Goal: Contribute content: Add original content to the website for others to see

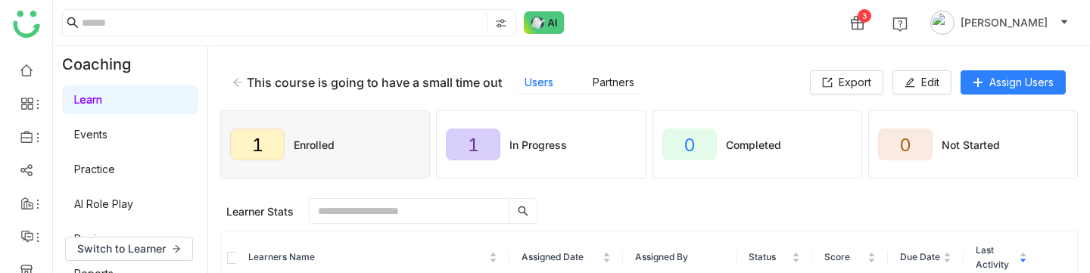
click at [244, 73] on div "This course is going to have a small time out Users Partners" at bounding box center [520, 82] width 577 height 23
click at [239, 77] on icon at bounding box center [237, 82] width 11 height 11
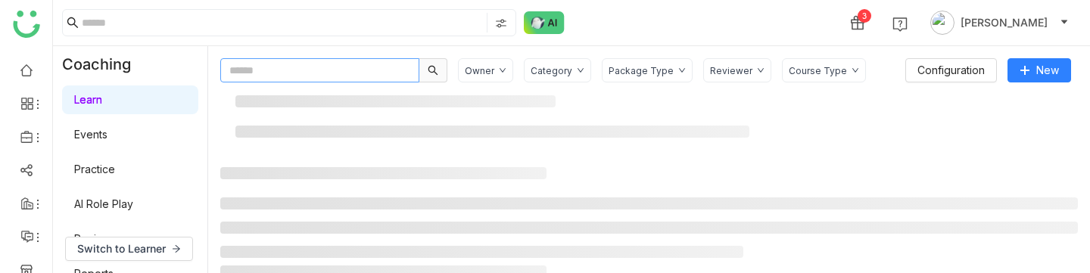
click at [294, 76] on input "text" at bounding box center [319, 70] width 199 height 24
paste input "**********"
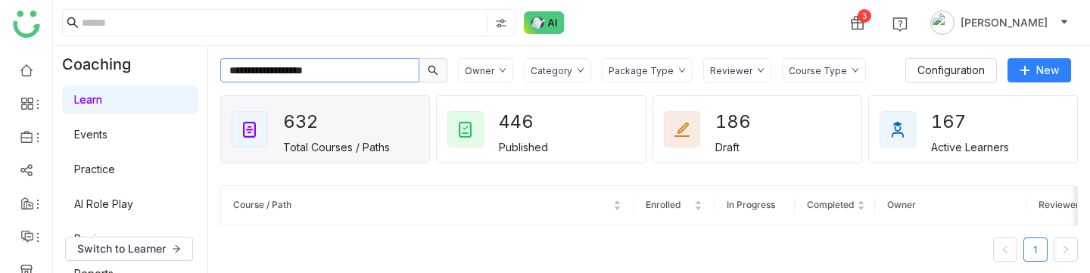
type input "**********"
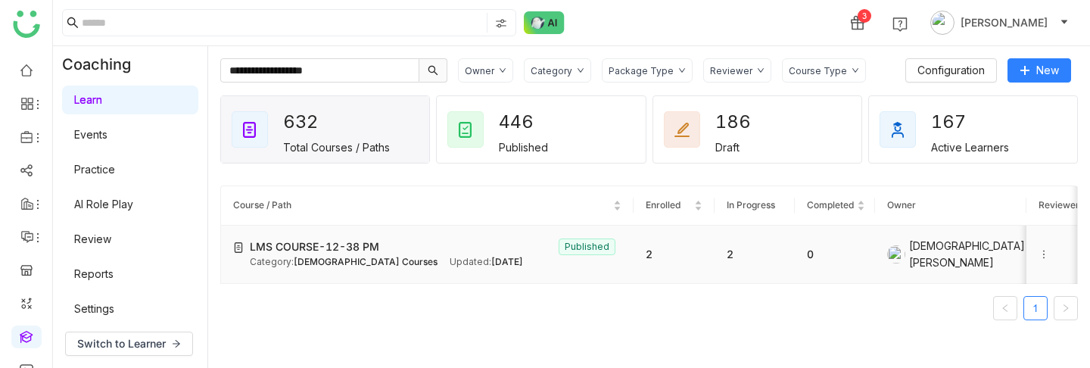
click at [372, 244] on span "LMS COURSE-12-38 PM" at bounding box center [314, 246] width 129 height 17
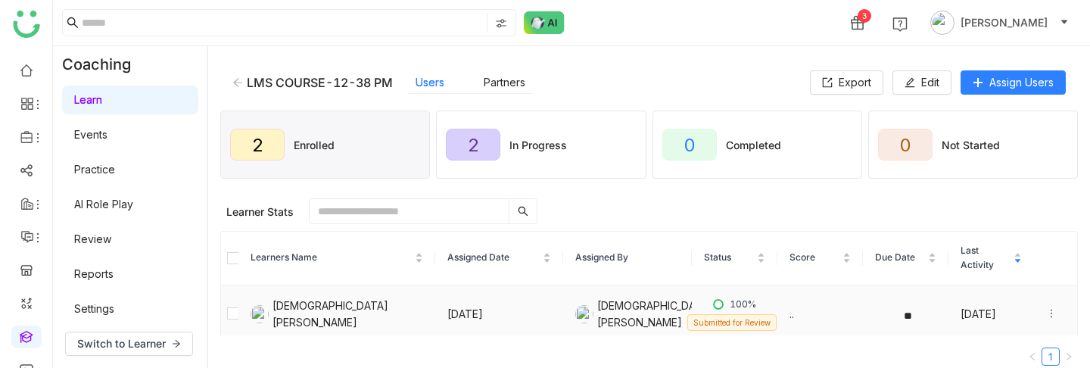
click at [1052, 272] on icon at bounding box center [1051, 313] width 11 height 11
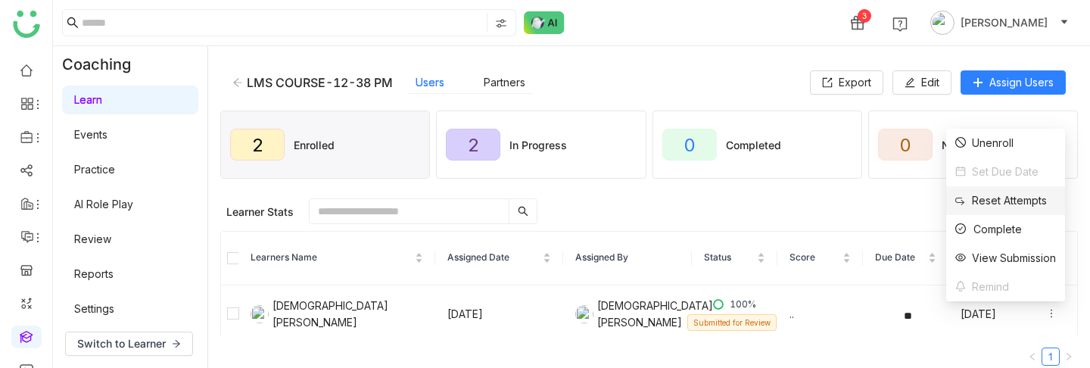
click at [984, 190] on li "Reset Attempts" at bounding box center [1005, 200] width 119 height 29
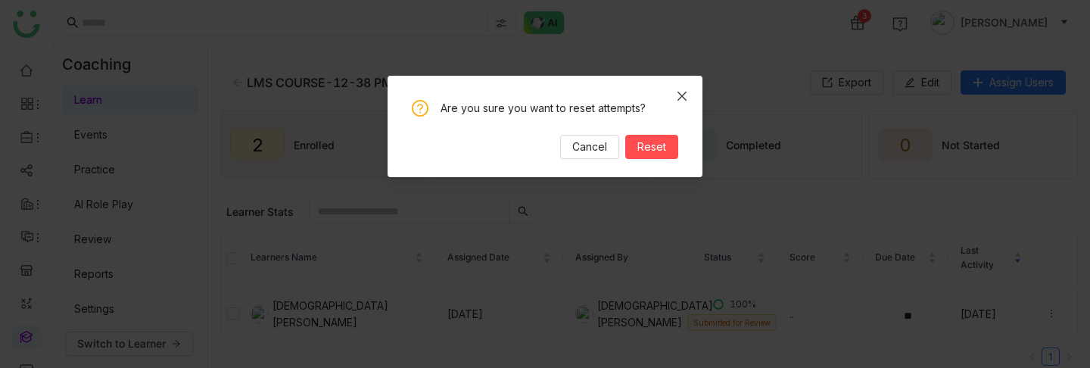
click at [681, 85] on span "Close" at bounding box center [681, 96] width 41 height 41
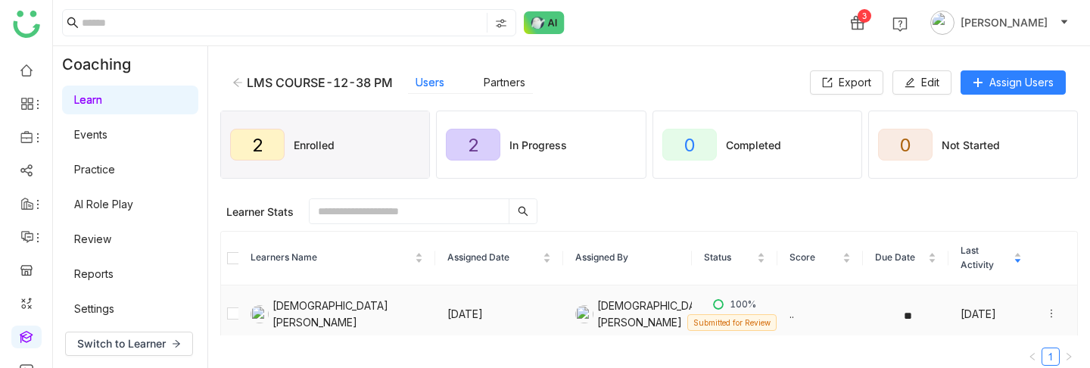
click at [1055, 272] on icon at bounding box center [1051, 313] width 11 height 11
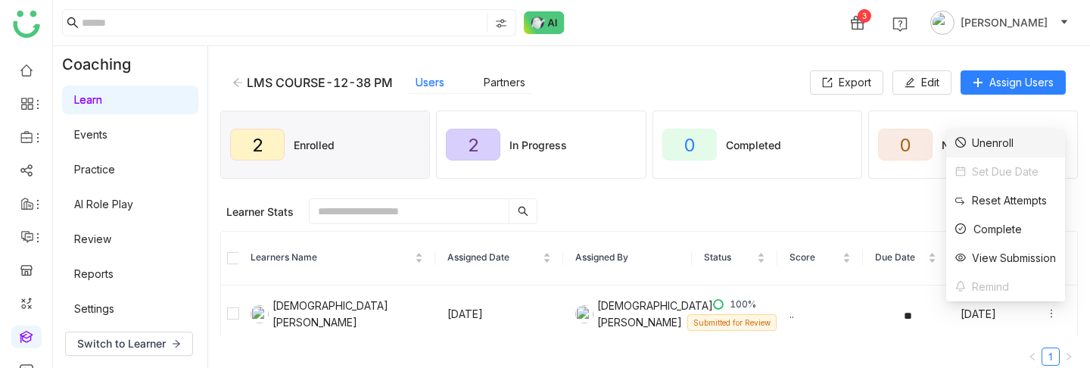
click at [998, 144] on div "Unenroll" at bounding box center [984, 143] width 58 height 17
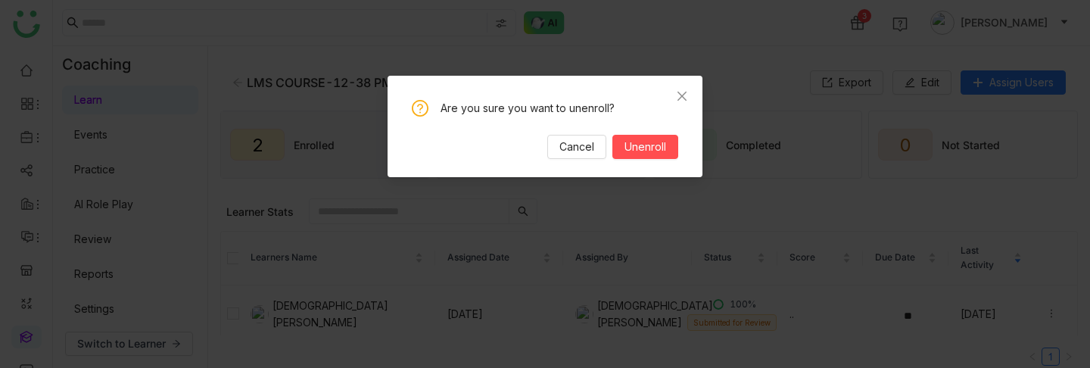
click at [770, 97] on nz-modal-confirm-container "Are you sure you want to unenroll? Cancel Unenroll" at bounding box center [545, 184] width 1090 height 368
click at [686, 89] on span "Close" at bounding box center [681, 96] width 41 height 41
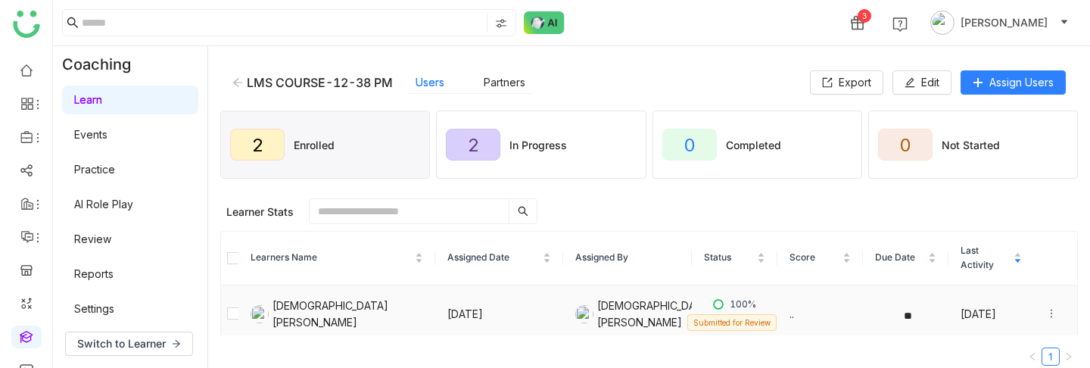
click at [489, 272] on td "[DATE]" at bounding box center [499, 314] width 129 height 58
click at [909, 89] on button "Edit" at bounding box center [921, 82] width 59 height 24
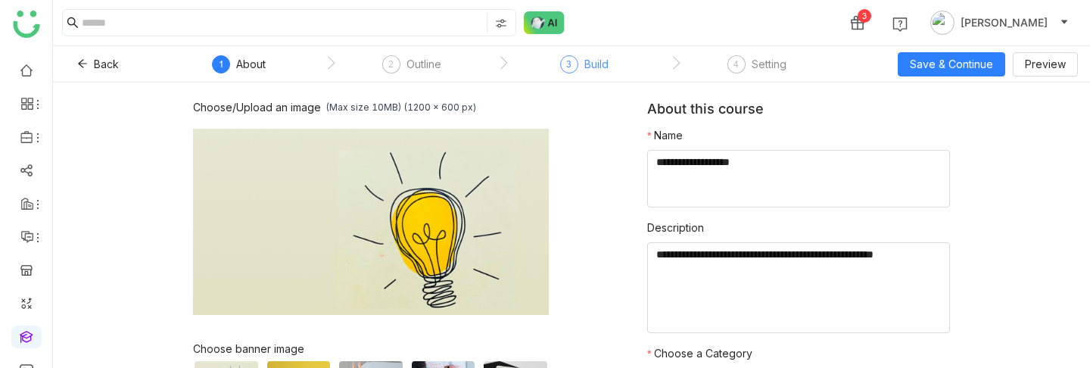
click at [595, 66] on div "Build" at bounding box center [596, 64] width 24 height 18
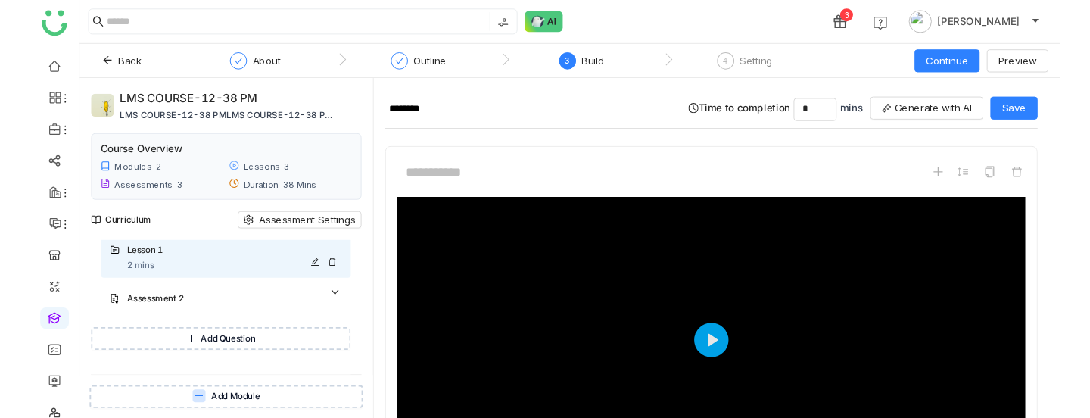
scroll to position [57, 0]
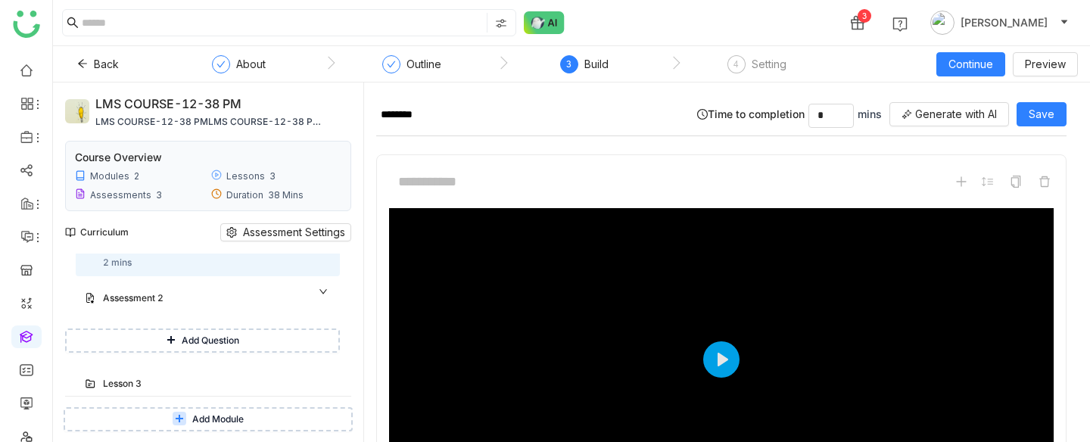
click at [176, 272] on icon at bounding box center [170, 339] width 9 height 9
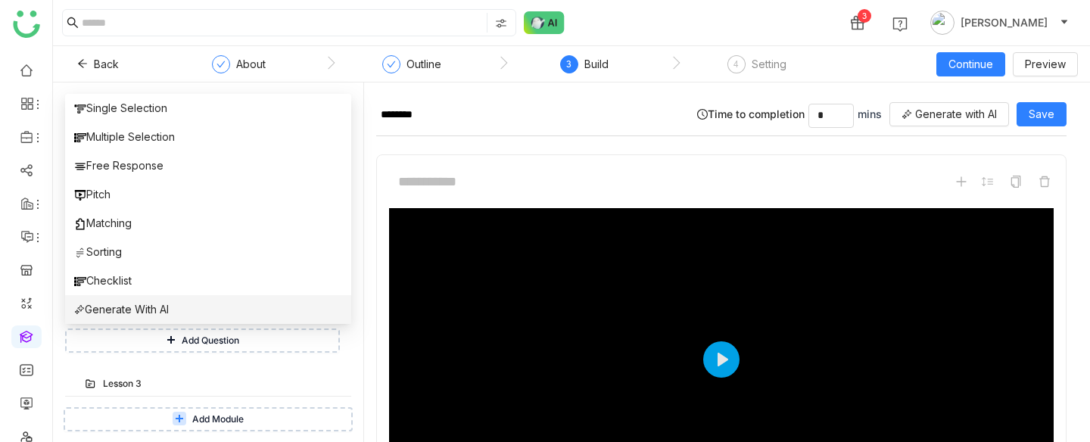
click at [174, 272] on li "Generate With AI" at bounding box center [208, 309] width 286 height 29
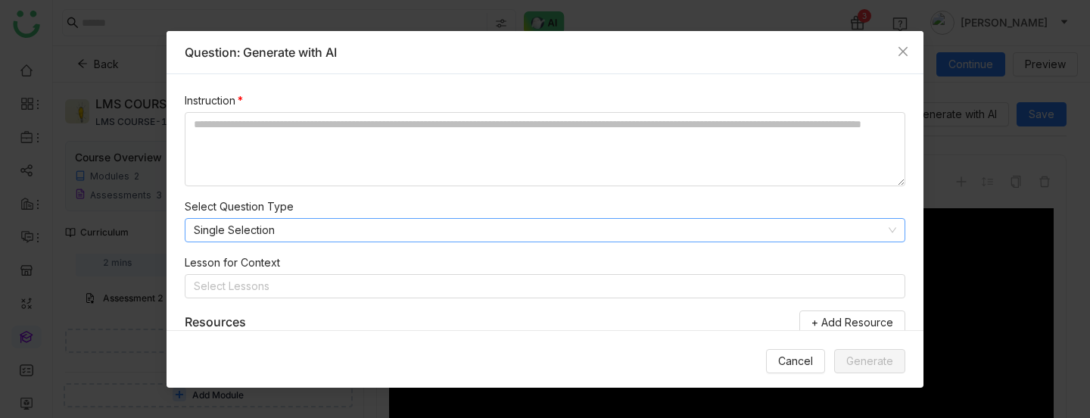
click at [752, 238] on nz-select-item "Single Selection" at bounding box center [545, 230] width 702 height 23
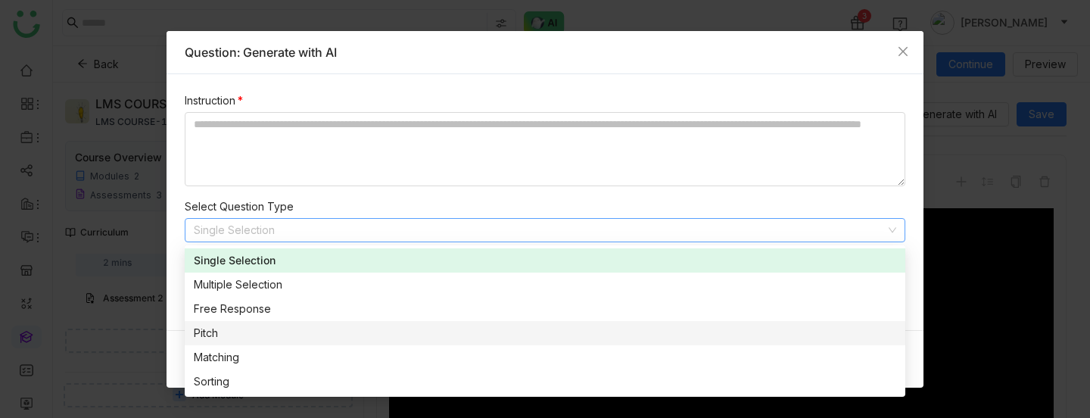
click at [723, 272] on nz-option-item "Pitch" at bounding box center [545, 333] width 720 height 24
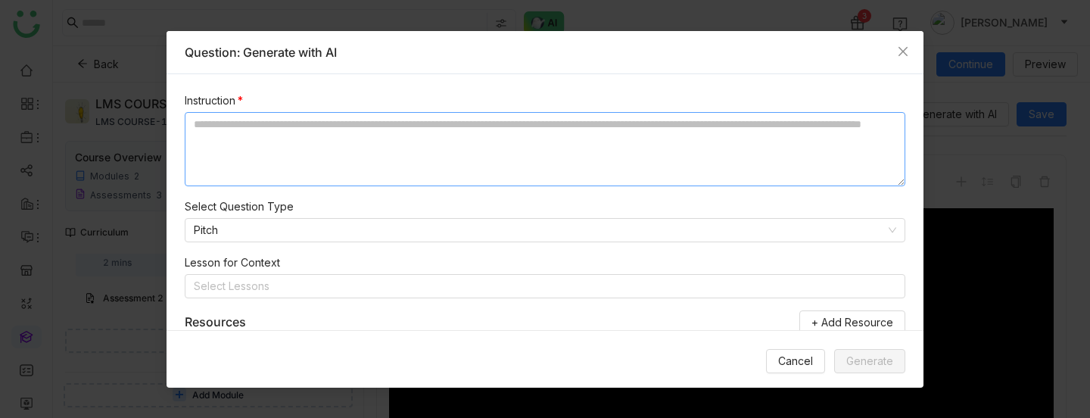
click at [663, 148] on textarea at bounding box center [545, 149] width 720 height 74
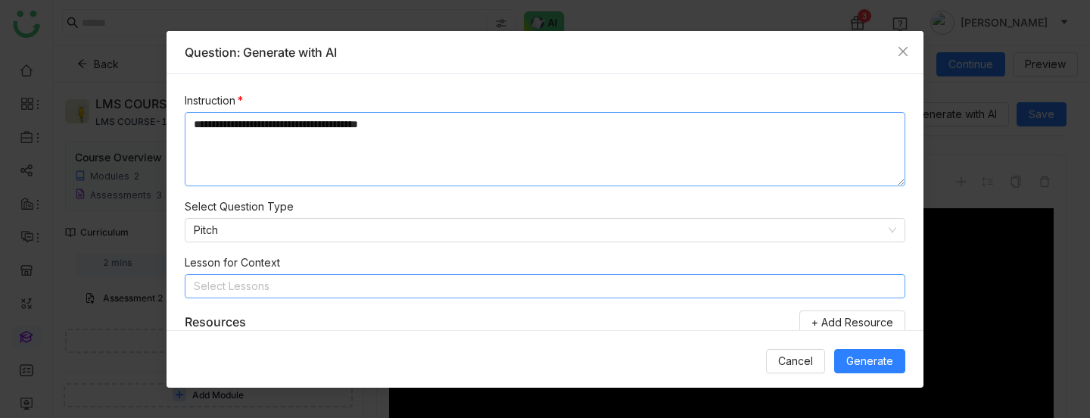
type textarea "**********"
click at [766, 272] on nz-select-top-control "Select Lessons" at bounding box center [545, 286] width 720 height 24
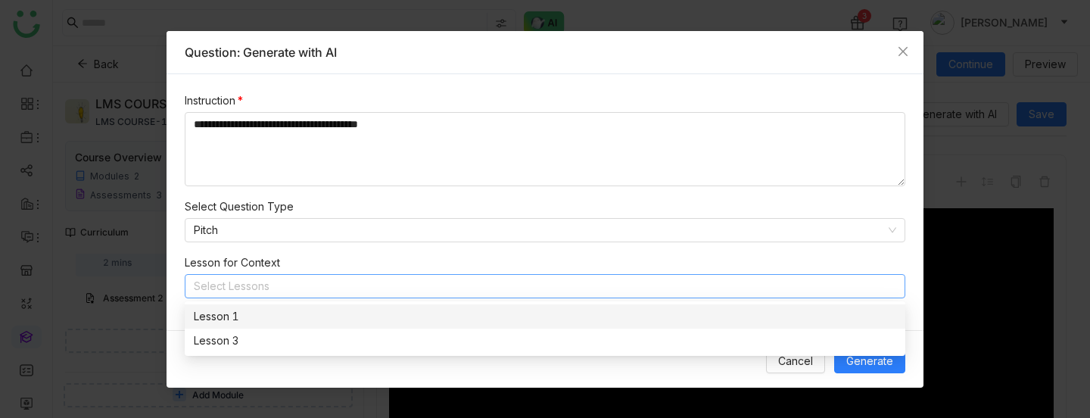
click at [733, 272] on div "Lesson 1" at bounding box center [545, 316] width 702 height 17
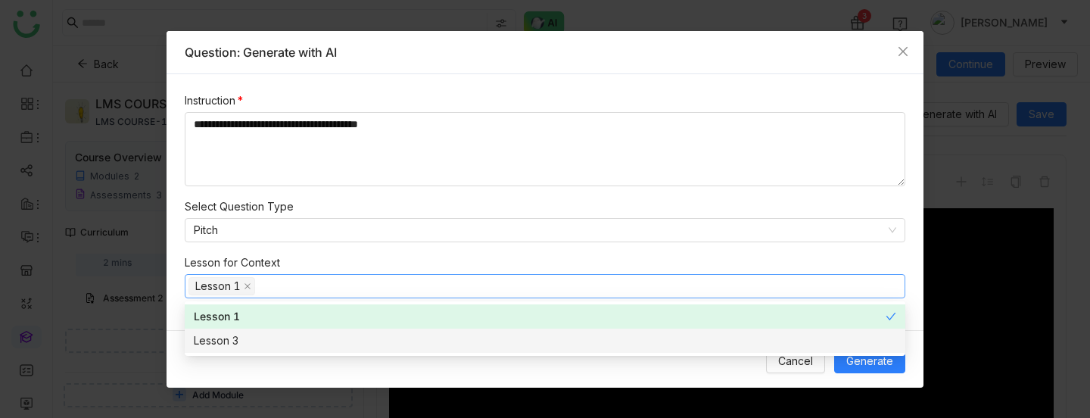
click at [733, 272] on nz-option-item "Lesson 3" at bounding box center [545, 340] width 720 height 24
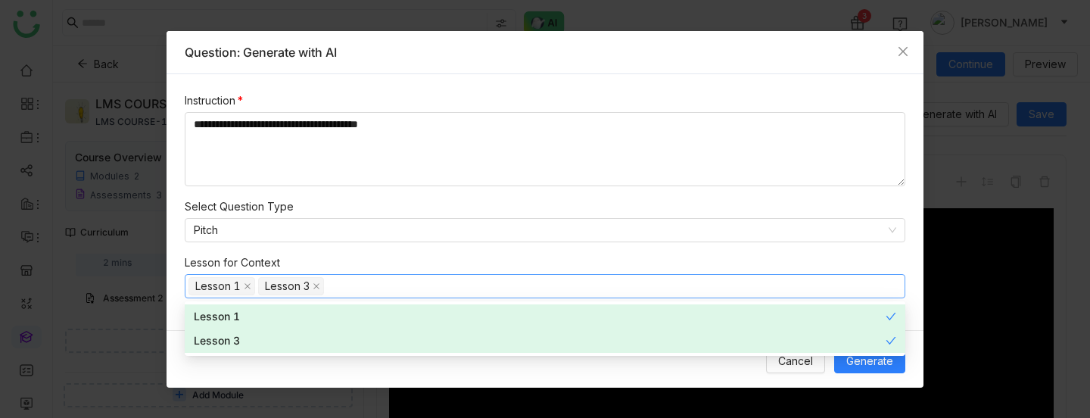
click at [732, 266] on div "Lesson for Context" at bounding box center [545, 262] width 720 height 17
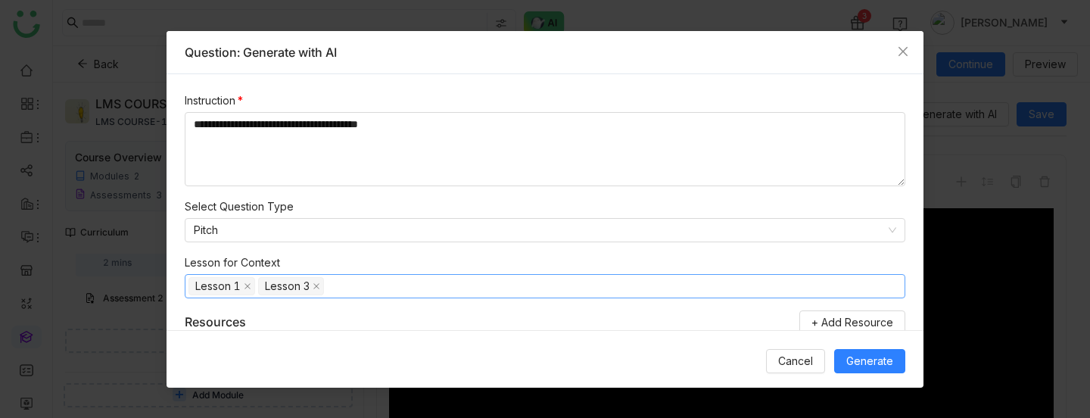
click at [891, 272] on nz-select-top-control "Lesson 1 Lesson 3" at bounding box center [545, 286] width 720 height 24
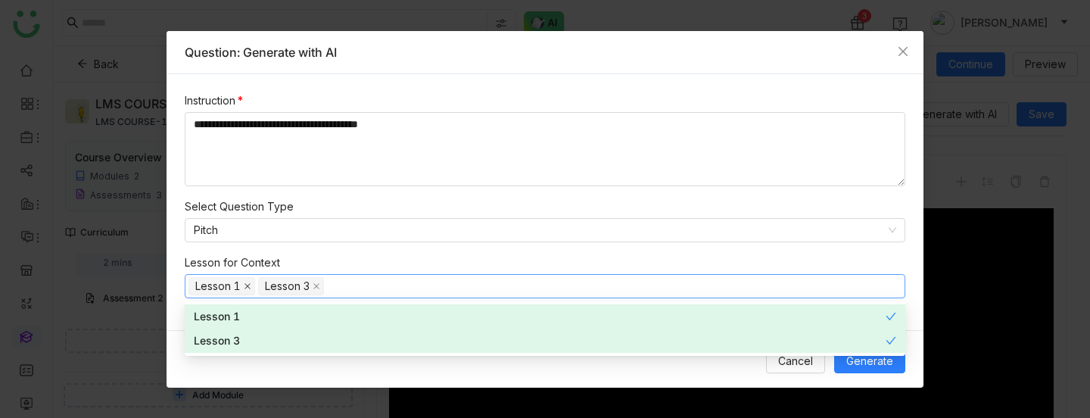
click at [247, 272] on icon at bounding box center [248, 286] width 8 height 8
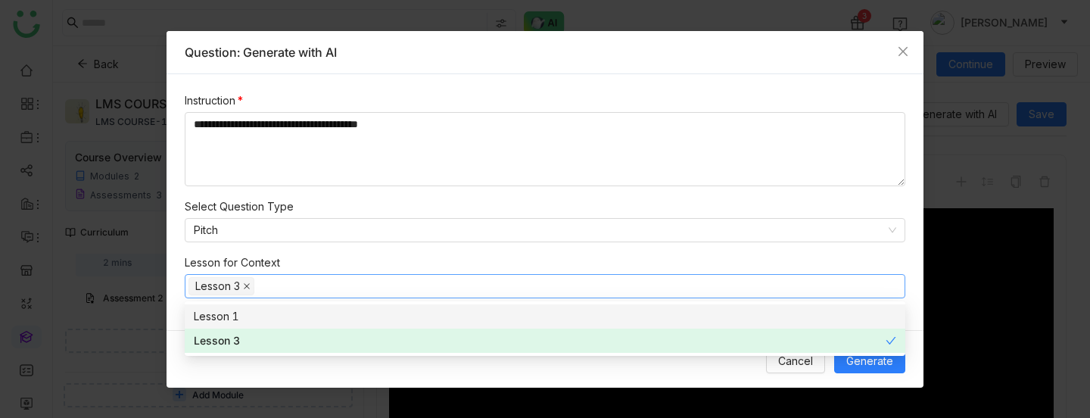
click at [247, 272] on icon at bounding box center [247, 286] width 8 height 8
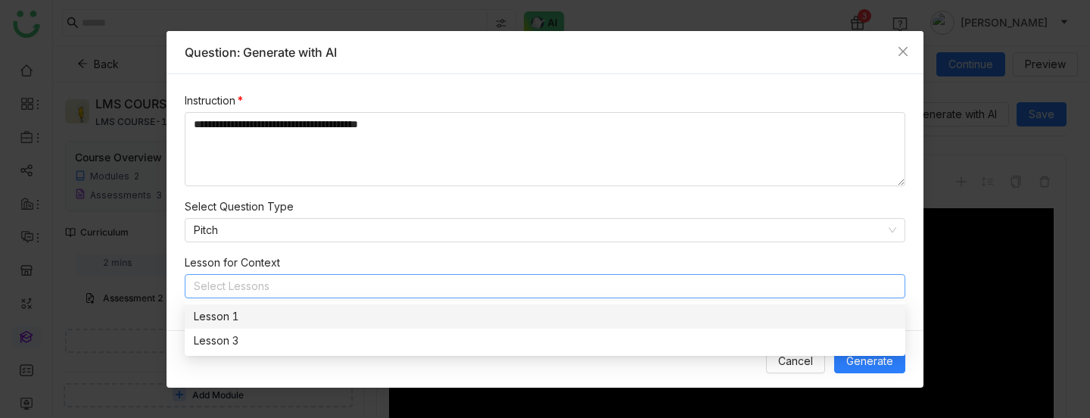
click at [352, 247] on div "**********" at bounding box center [544, 202] width 757 height 256
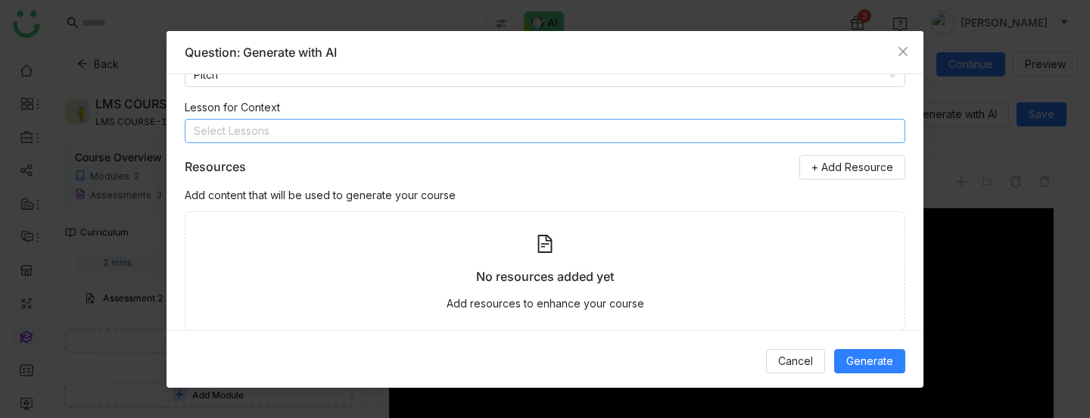
scroll to position [190, 0]
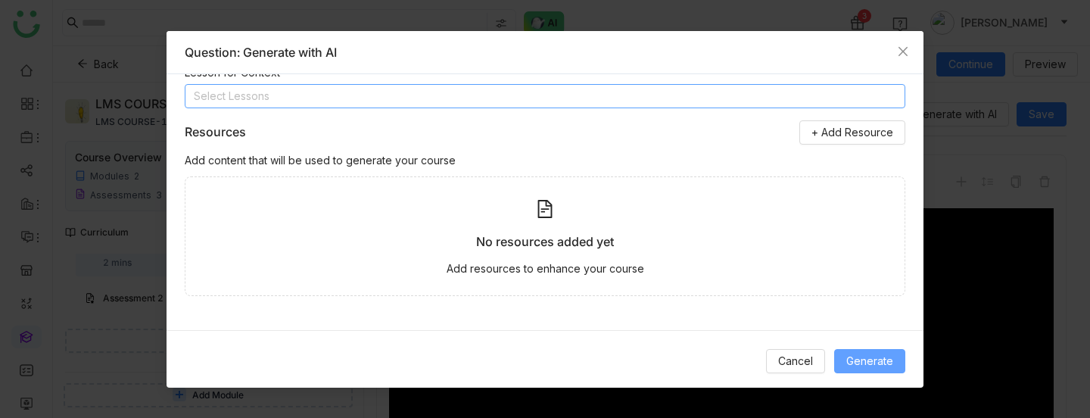
click at [869, 272] on button "Generate" at bounding box center [869, 361] width 71 height 24
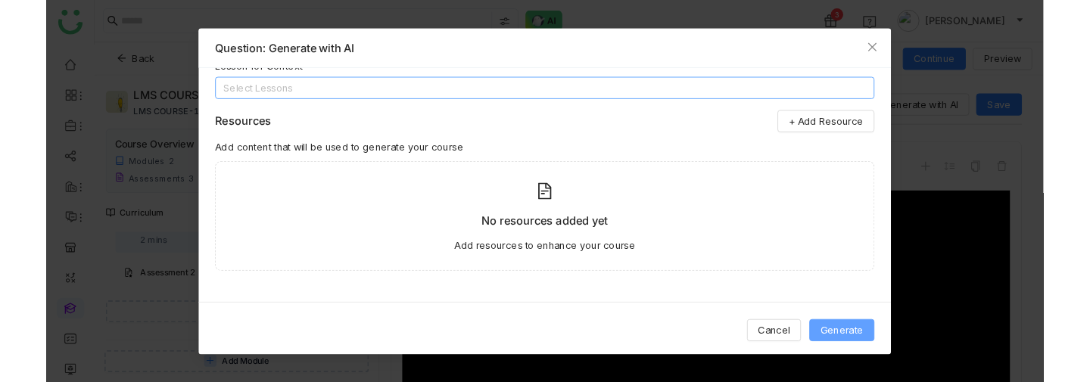
scroll to position [0, 0]
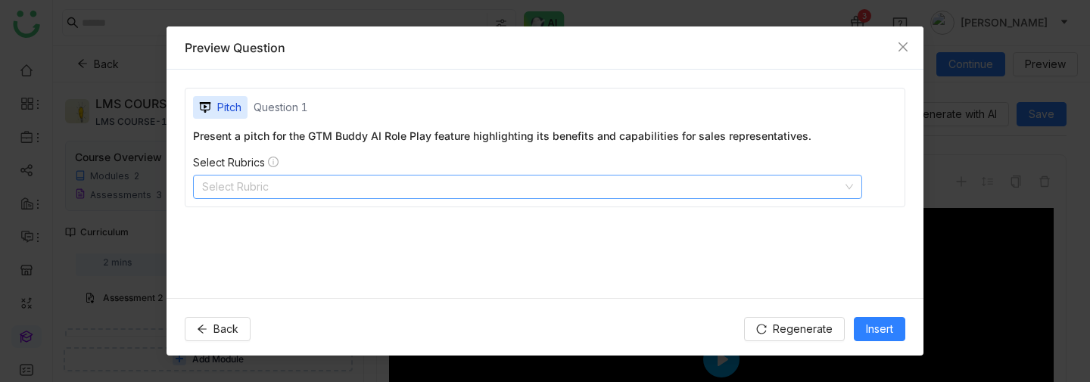
click at [323, 182] on nz-select-top-control "Select Rubric" at bounding box center [527, 187] width 669 height 24
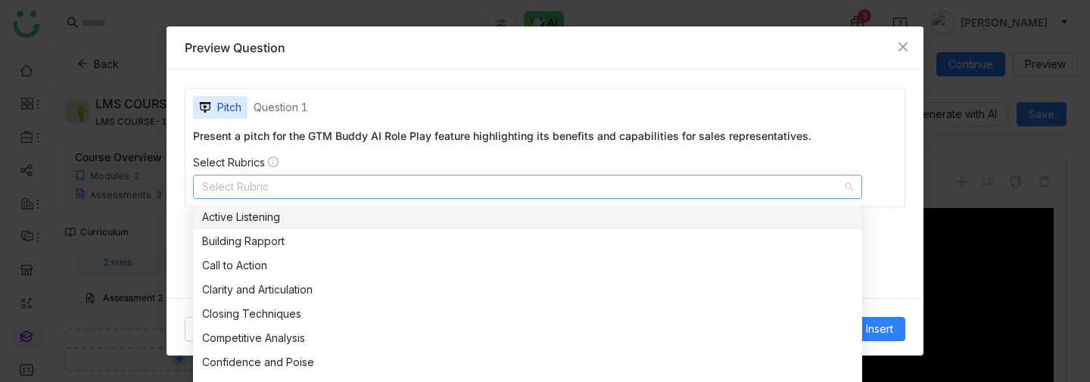
click at [327, 210] on div "Active Listening" at bounding box center [527, 217] width 651 height 17
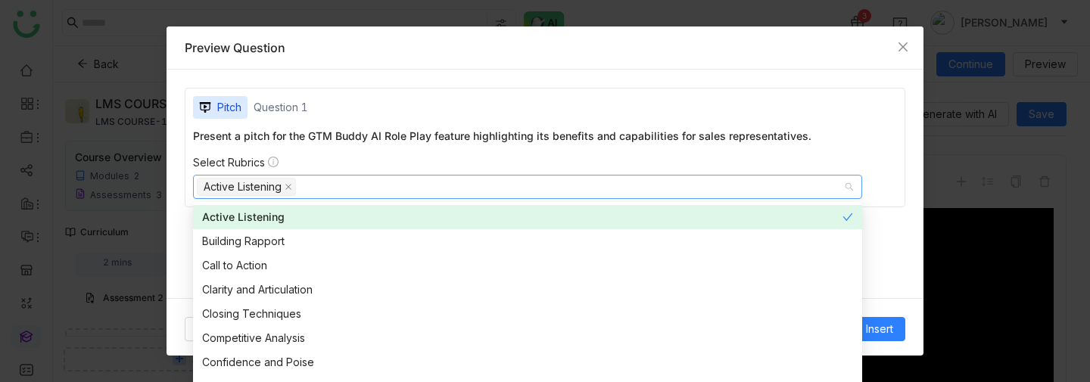
click at [350, 171] on div "Select Rubrics Active Listening" at bounding box center [545, 178] width 704 height 44
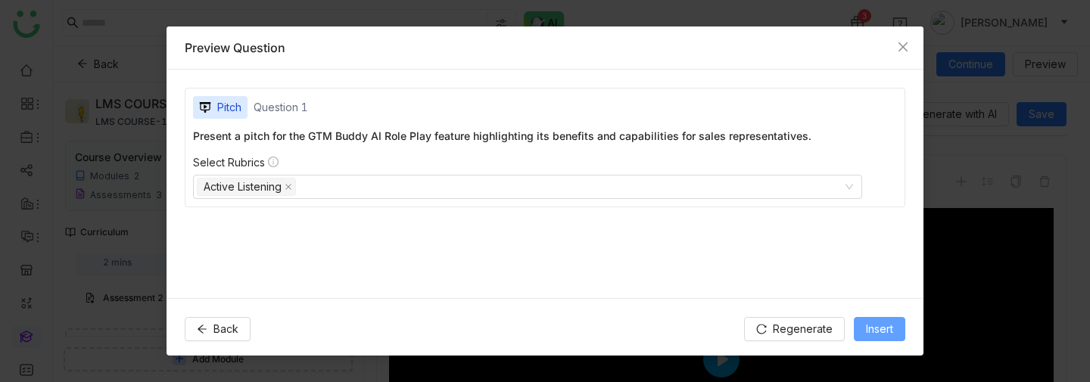
click at [881, 272] on span "Insert" at bounding box center [879, 329] width 27 height 17
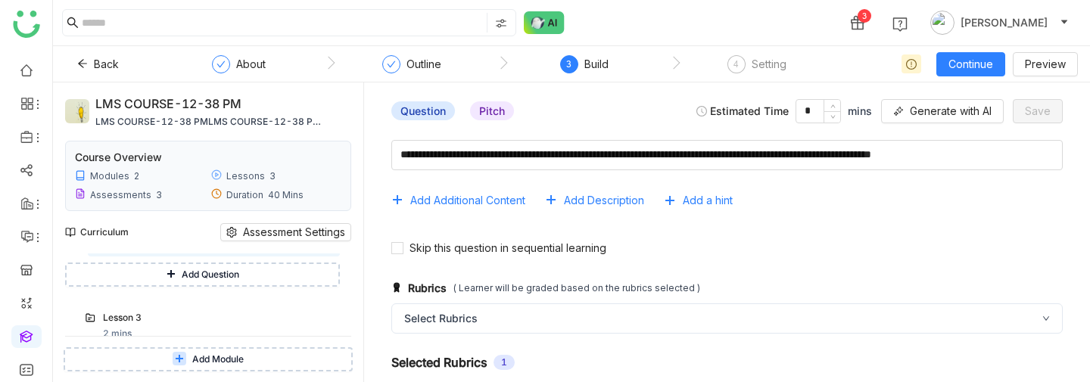
scroll to position [173, 0]
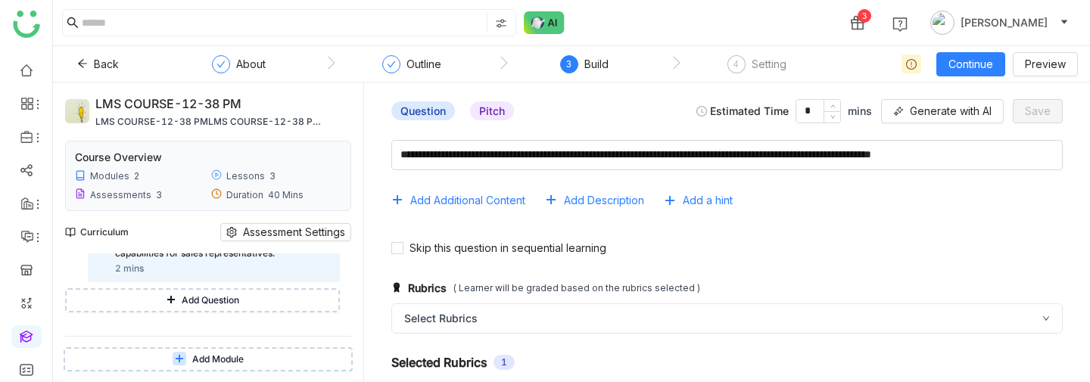
click at [198, 272] on span "Add Question" at bounding box center [211, 301] width 58 height 14
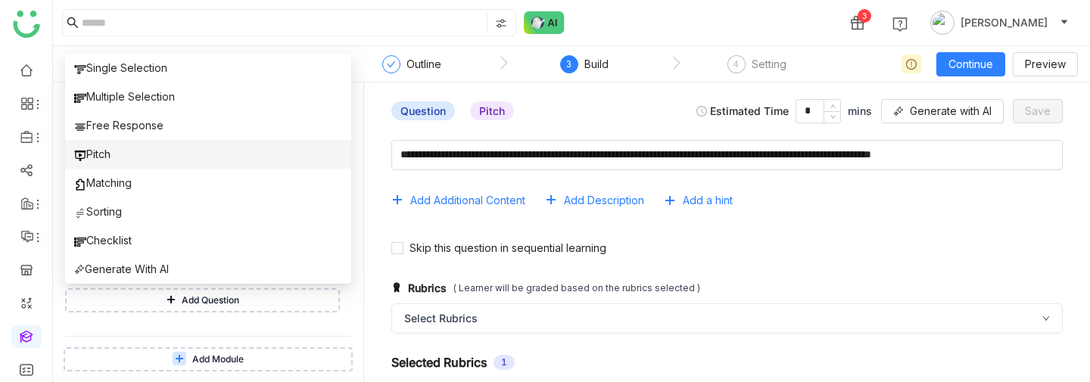
click at [152, 157] on li "Pitch" at bounding box center [208, 154] width 286 height 29
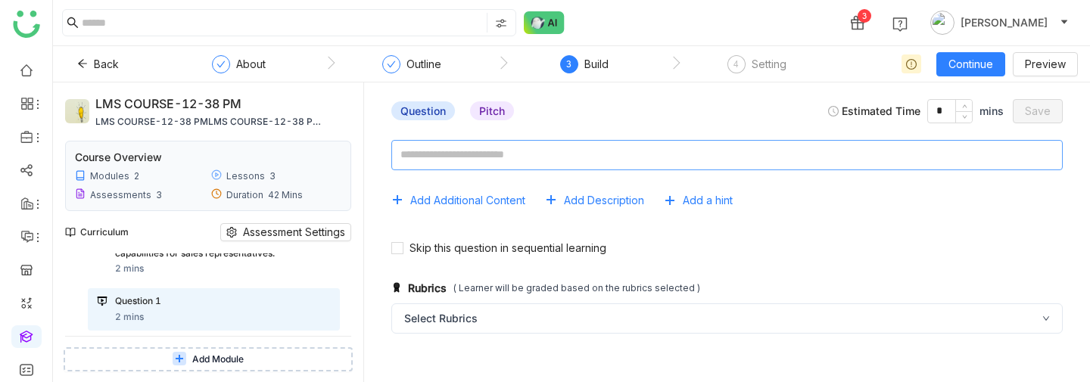
click at [499, 160] on textarea at bounding box center [726, 155] width 671 height 30
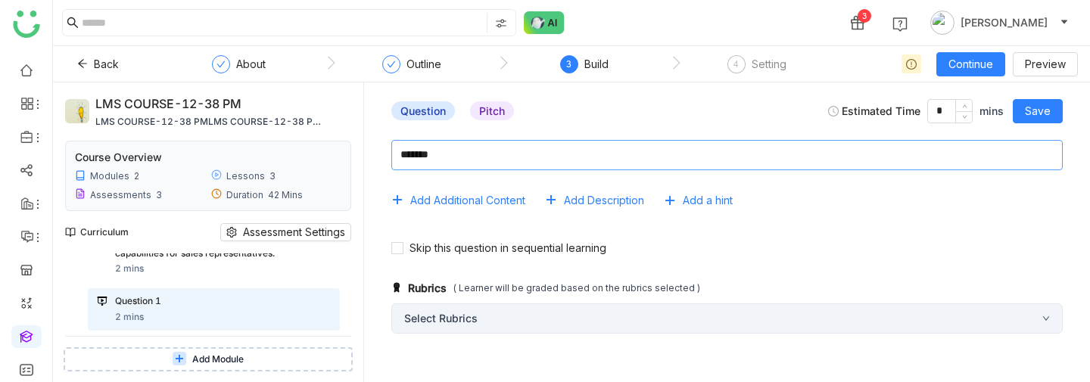
type textarea "*******"
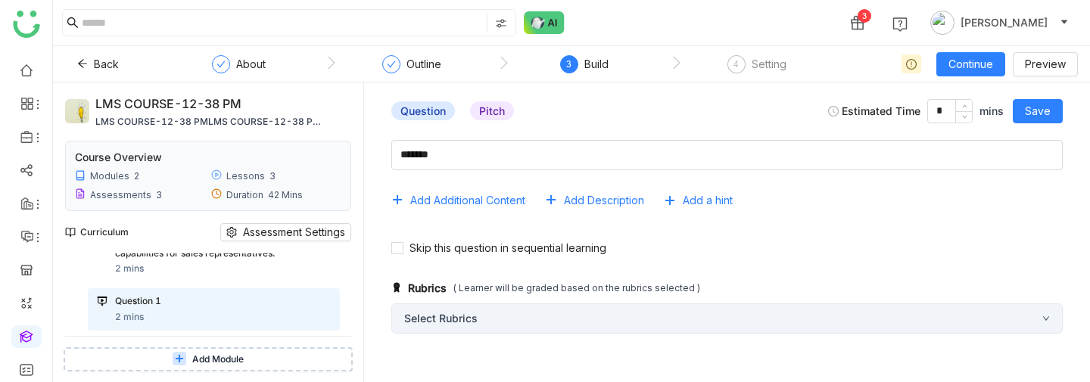
click at [590, 272] on div "Select Rubrics" at bounding box center [726, 318] width 671 height 30
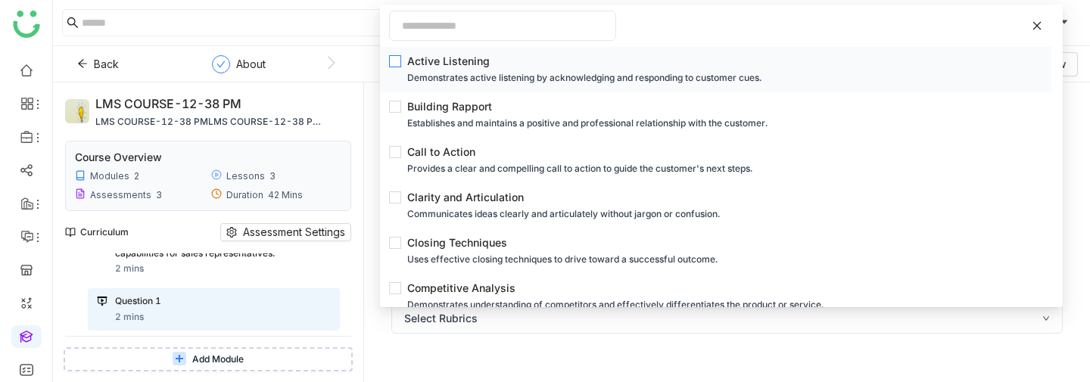
click at [474, 57] on div "Active Listening" at bounding box center [720, 61] width 626 height 17
click at [384, 272] on div "Rubrics ( Learner will be graded based on the rubrics selected ) Select Rubrics…" at bounding box center [726, 388] width 701 height 245
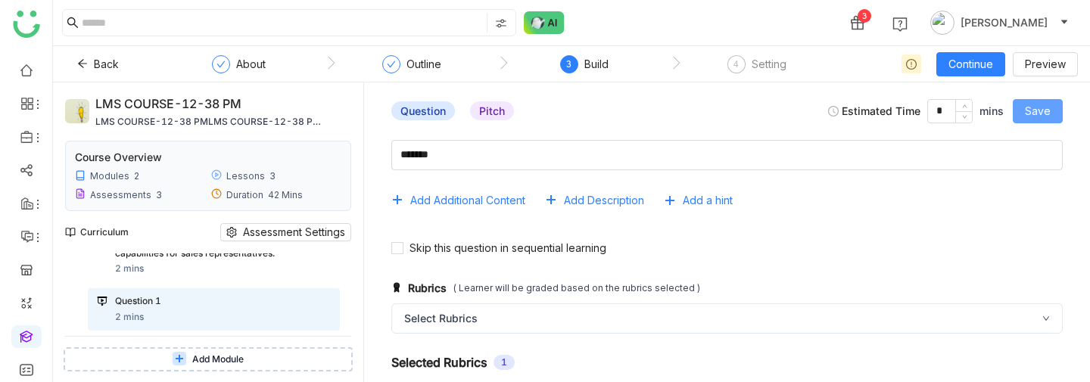
click at [1052, 103] on button "Save" at bounding box center [1037, 111] width 50 height 24
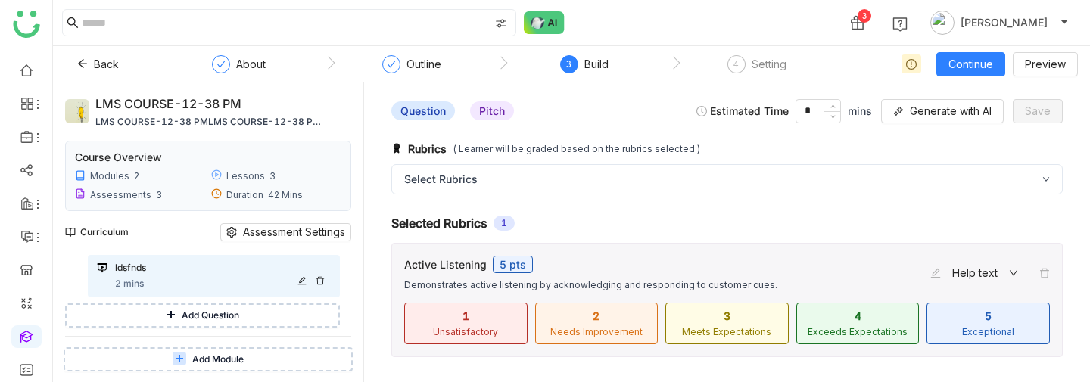
scroll to position [210, 0]
click at [218, 272] on span "Add Question" at bounding box center [211, 313] width 58 height 14
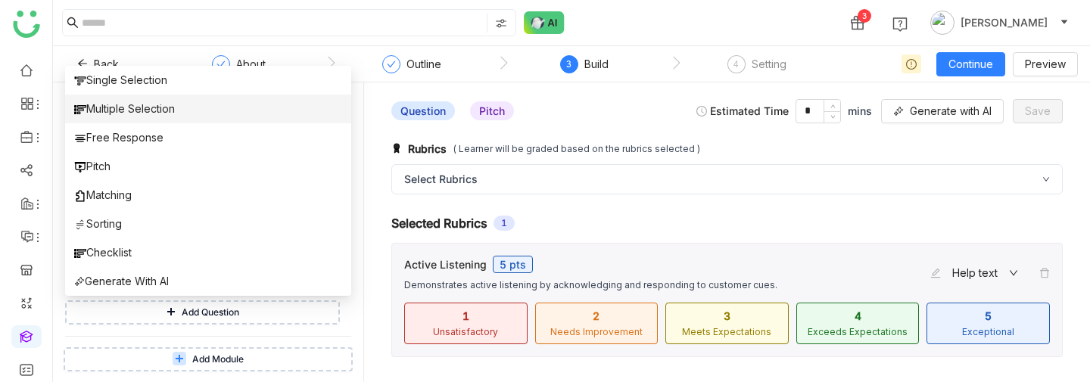
click at [173, 113] on span "Multiple Selection" at bounding box center [124, 109] width 101 height 17
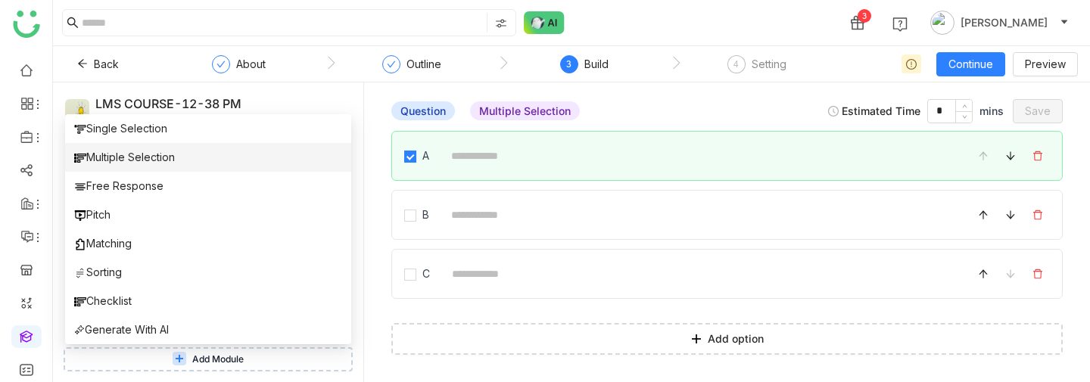
scroll to position [135, 0]
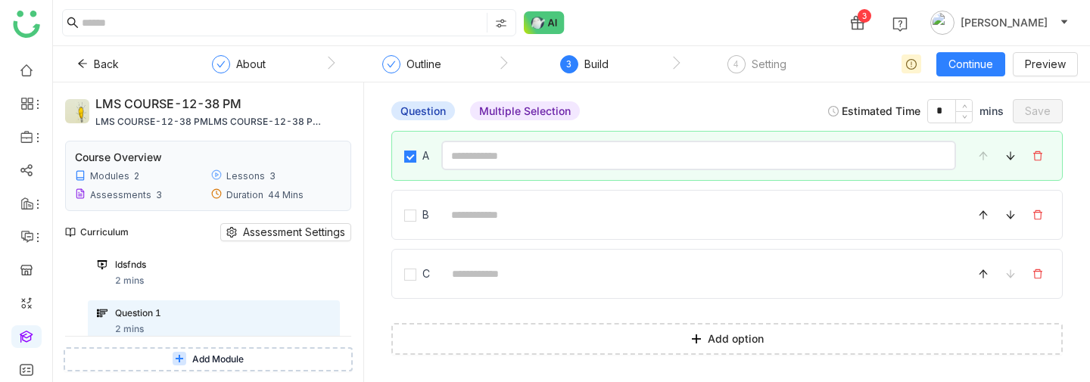
click at [537, 156] on input at bounding box center [698, 156] width 515 height 30
type input "*"
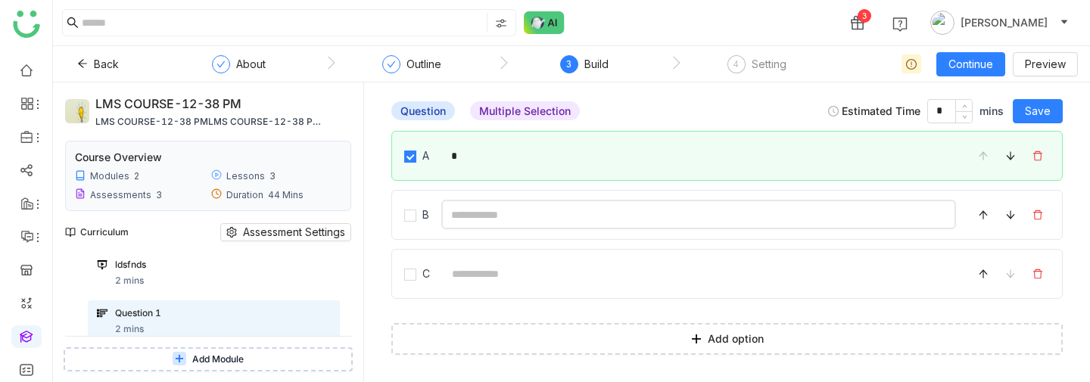
click at [512, 221] on input at bounding box center [698, 215] width 515 height 30
type input "********"
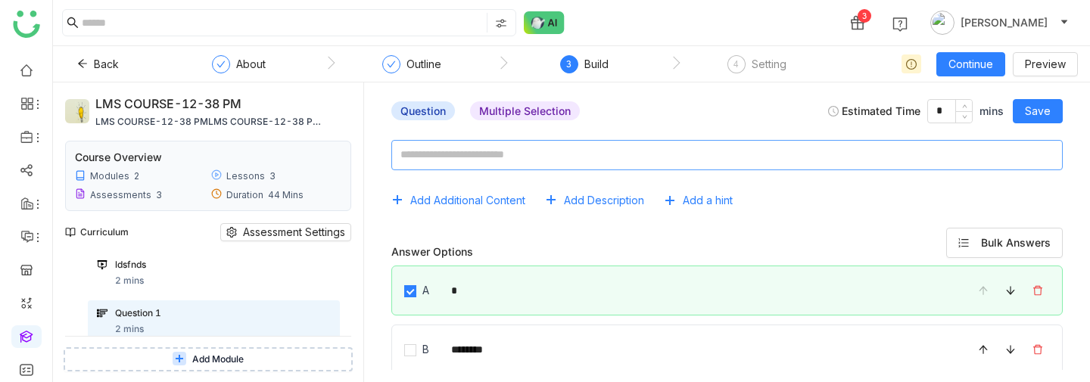
click at [515, 155] on textarea at bounding box center [726, 155] width 671 height 30
type textarea "******"
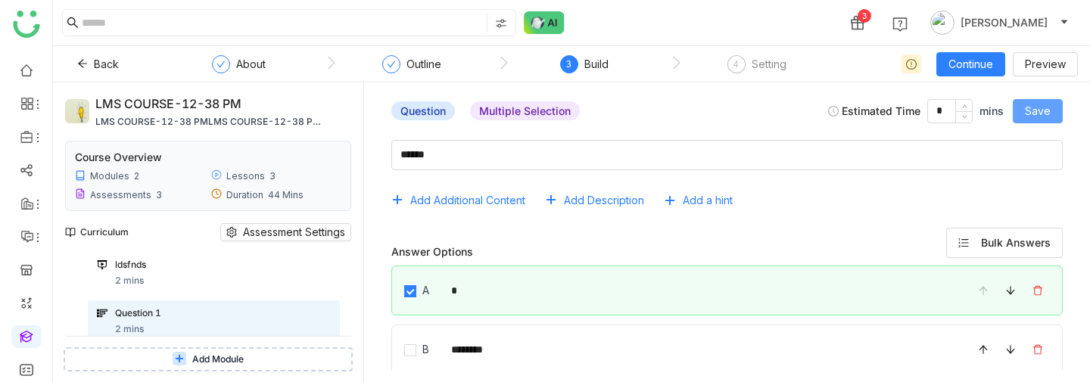
click at [1040, 106] on span "Save" at bounding box center [1037, 111] width 26 height 17
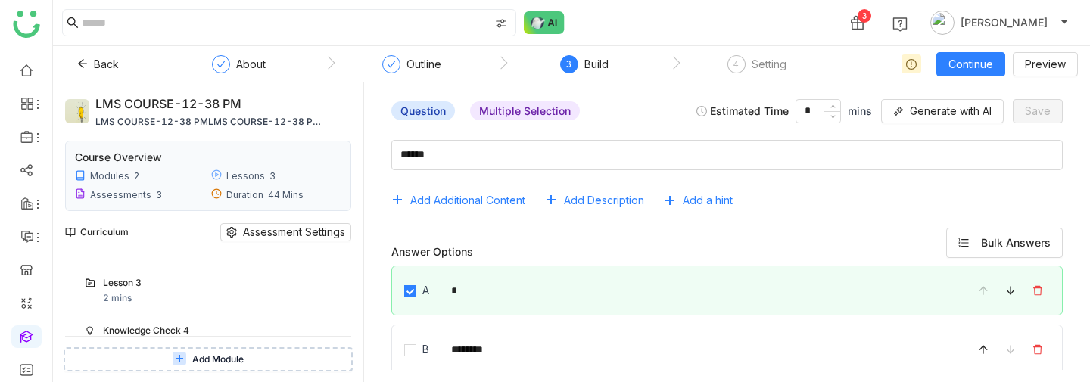
scroll to position [291, 0]
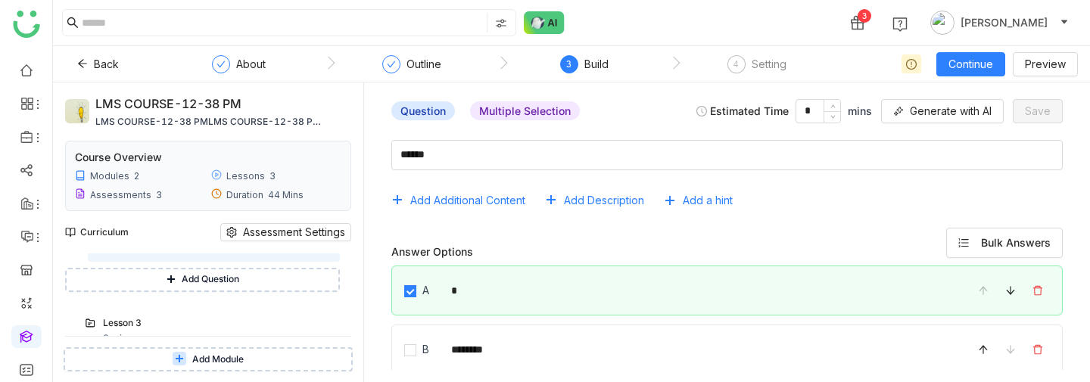
click at [163, 272] on button "Add Question" at bounding box center [202, 280] width 275 height 24
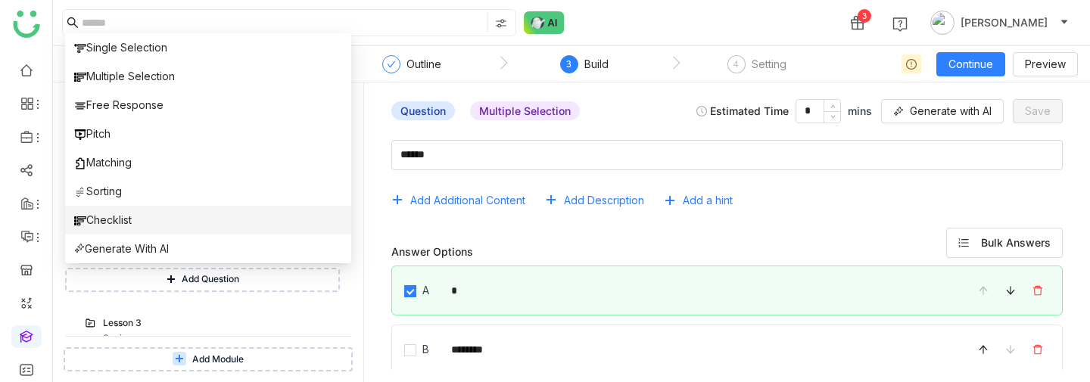
click at [159, 213] on li "Checklist" at bounding box center [208, 220] width 286 height 29
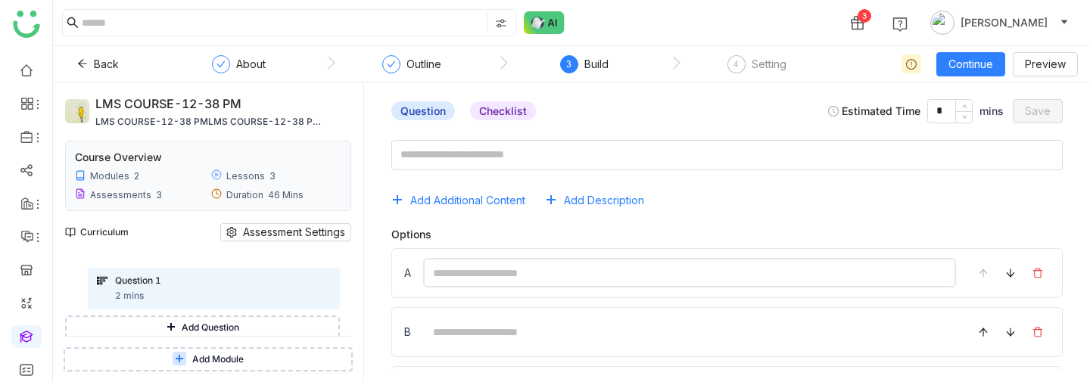
click at [465, 269] on input at bounding box center [689, 273] width 533 height 30
type input "*"
click at [500, 272] on input at bounding box center [689, 332] width 533 height 30
type input "*"
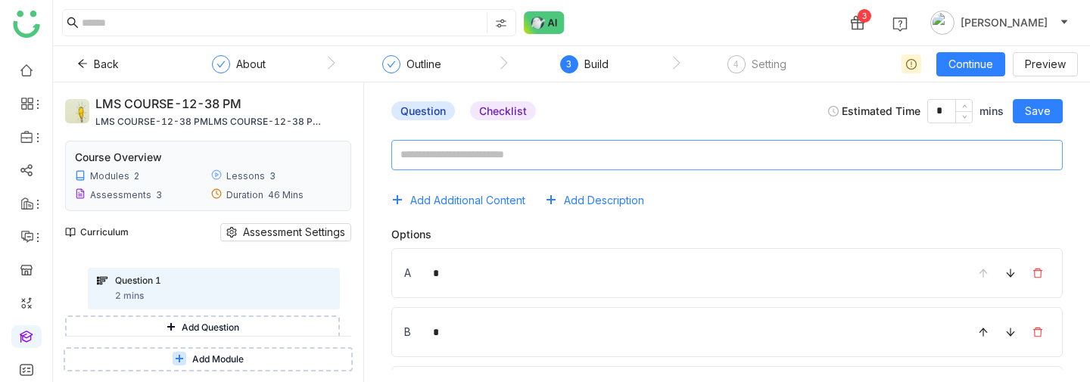
click at [518, 154] on textarea at bounding box center [726, 155] width 671 height 30
type textarea "*****"
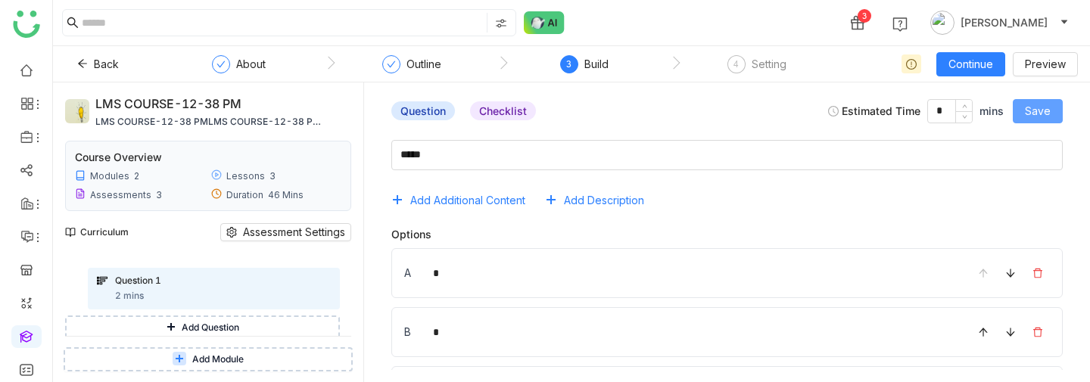
click at [1052, 106] on button "Save" at bounding box center [1037, 111] width 50 height 24
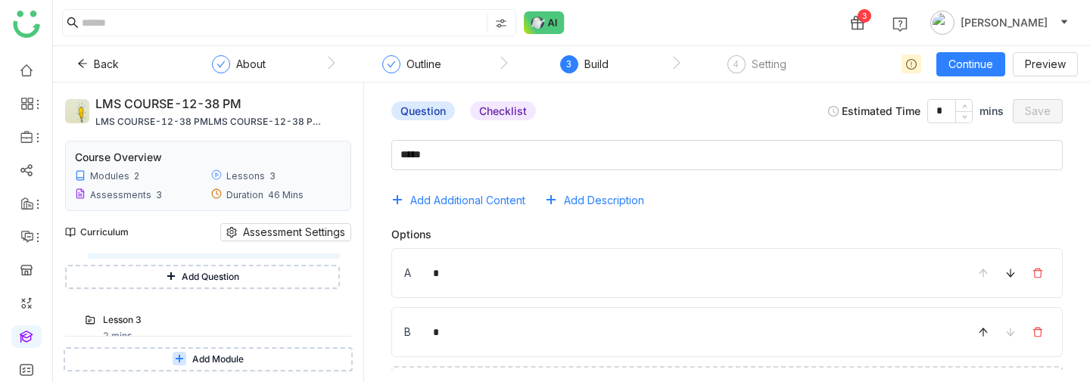
scroll to position [330, 0]
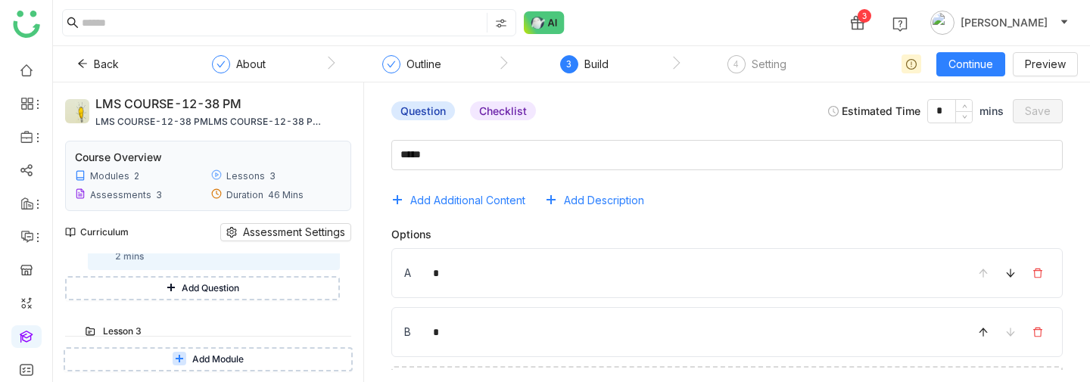
click at [260, 272] on button "Add Question" at bounding box center [202, 288] width 275 height 24
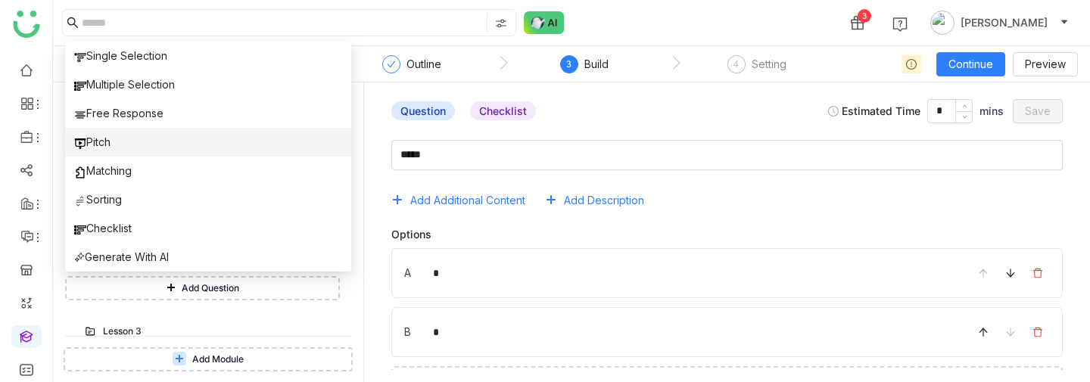
click at [215, 151] on li "Pitch" at bounding box center [208, 142] width 286 height 29
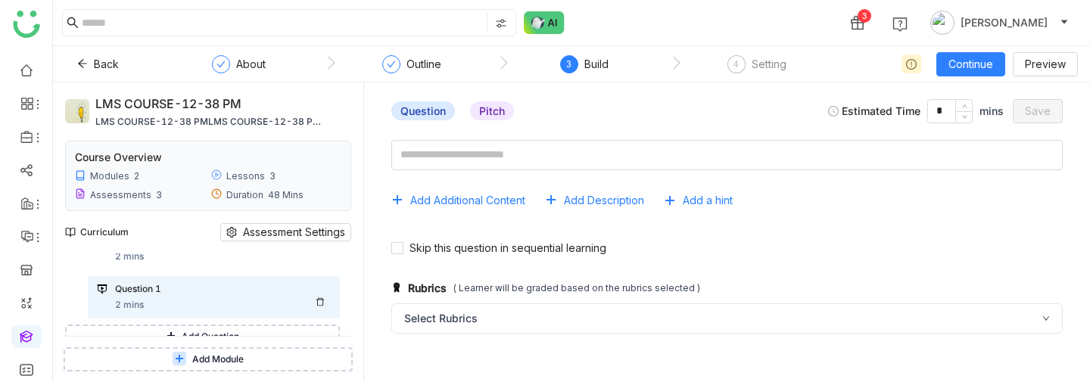
click at [331, 272] on div at bounding box center [323, 301] width 15 height 9
click at [324, 272] on icon at bounding box center [320, 302] width 8 height 8
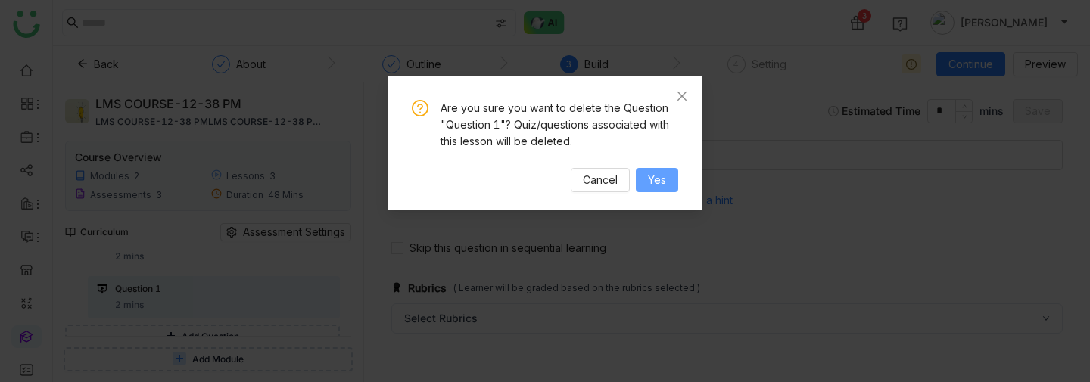
click at [654, 177] on span "Yes" at bounding box center [657, 180] width 18 height 17
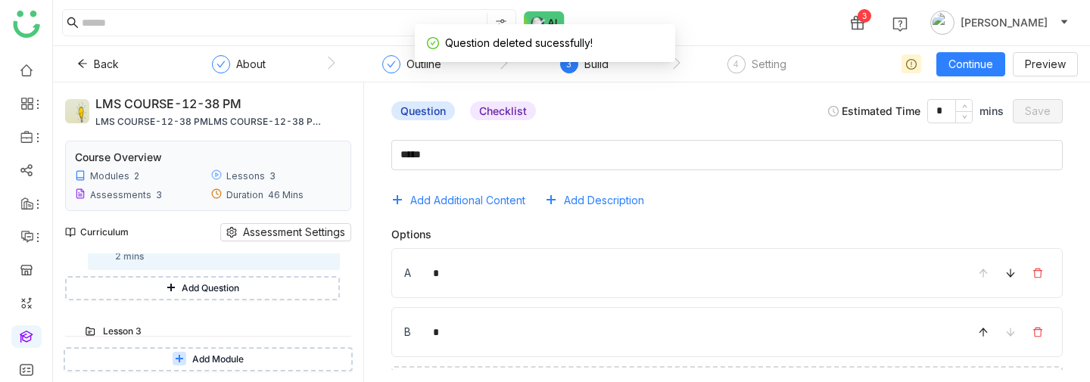
click at [227, 272] on span "Add Question" at bounding box center [211, 288] width 58 height 14
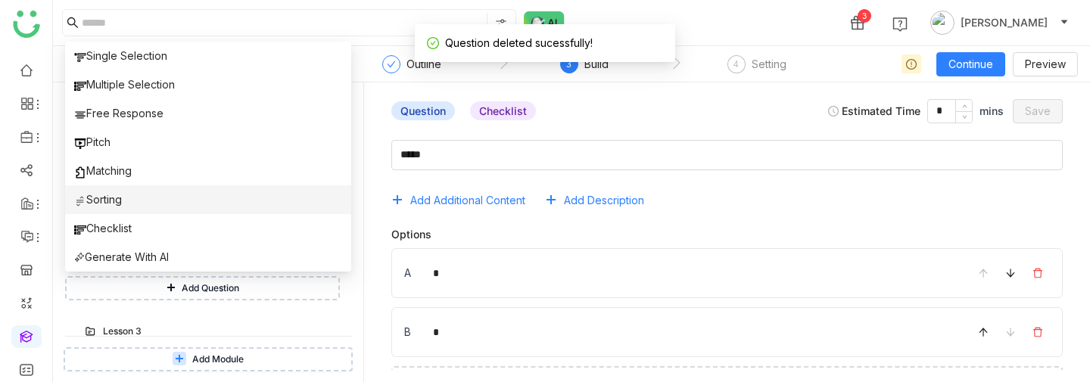
click at [204, 197] on li "Sorting" at bounding box center [208, 199] width 286 height 29
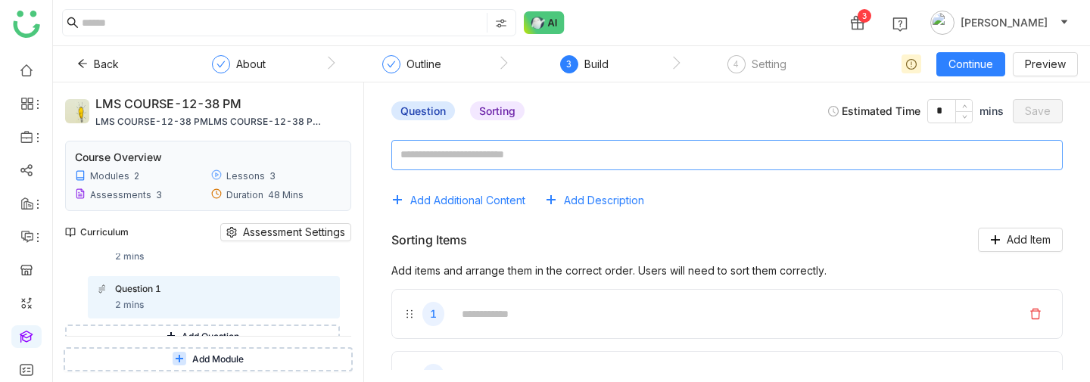
click at [502, 166] on textarea at bounding box center [726, 155] width 671 height 30
type textarea "****"
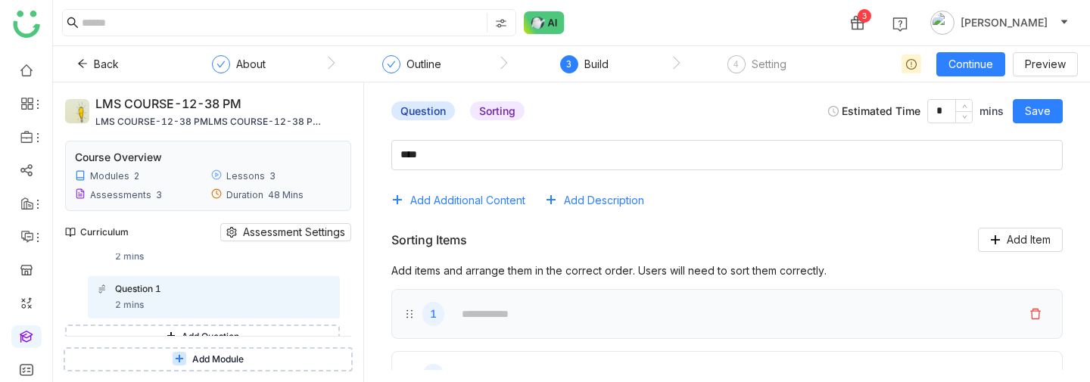
click at [536, 272] on div "1" at bounding box center [726, 314] width 671 height 50
click at [536, 272] on input "text" at bounding box center [732, 314] width 561 height 30
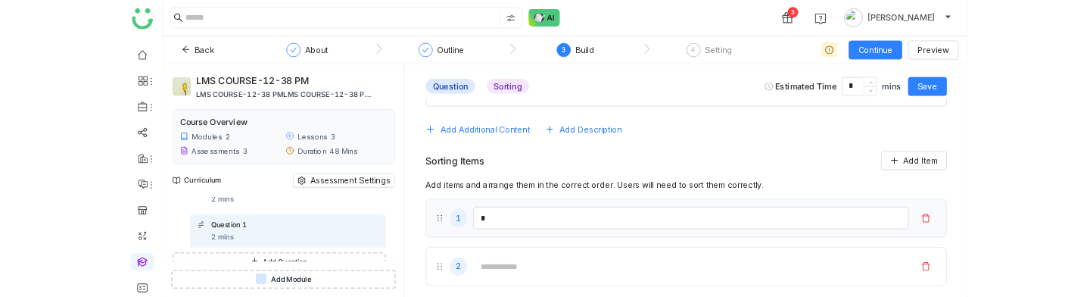
scroll to position [36, 0]
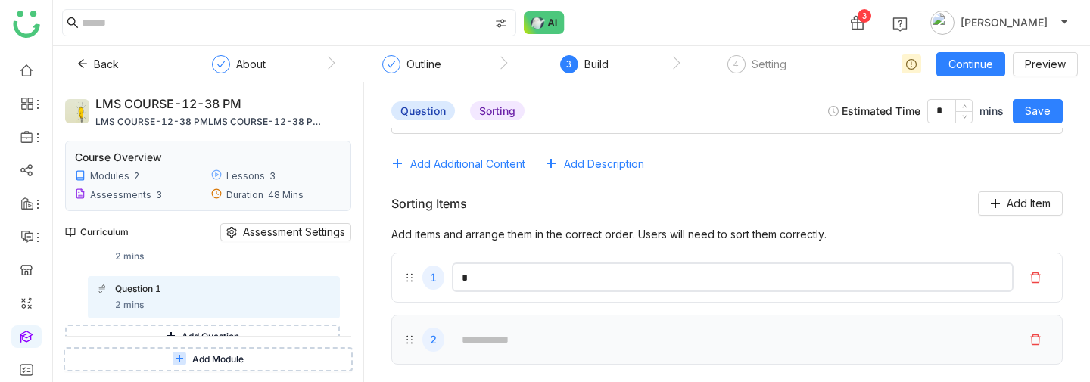
type input "*"
click at [526, 272] on div "2" at bounding box center [726, 340] width 671 height 50
click at [527, 272] on input "text" at bounding box center [732, 340] width 561 height 30
type input "*"
click at [1035, 103] on span "Save" at bounding box center [1037, 111] width 26 height 17
